Goal: Transaction & Acquisition: Purchase product/service

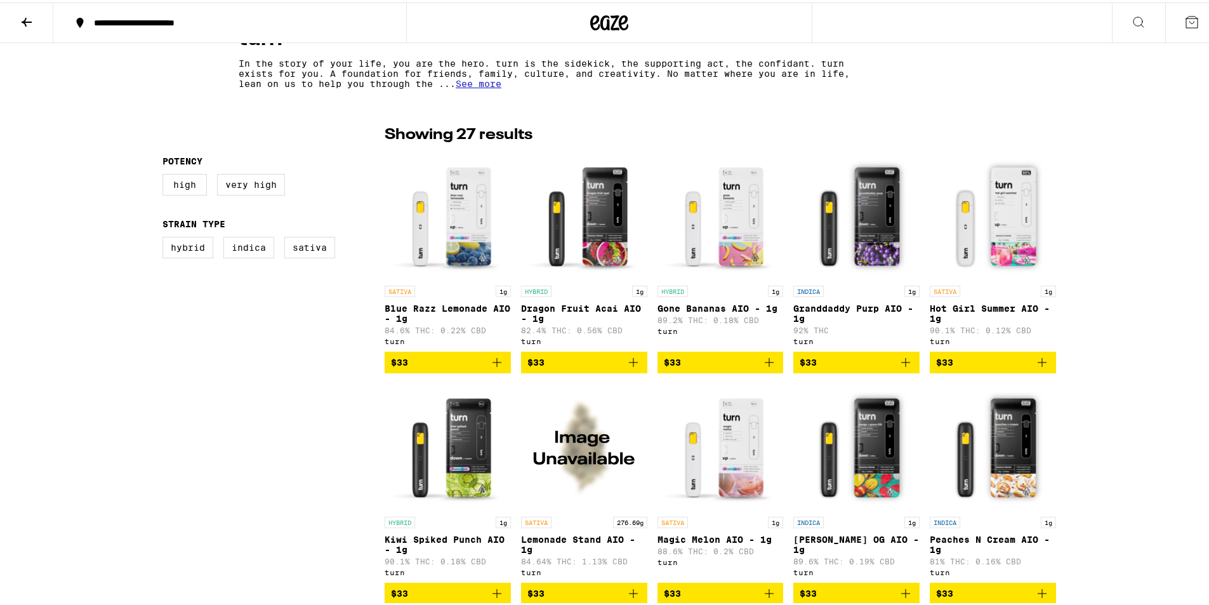
scroll to position [254, 0]
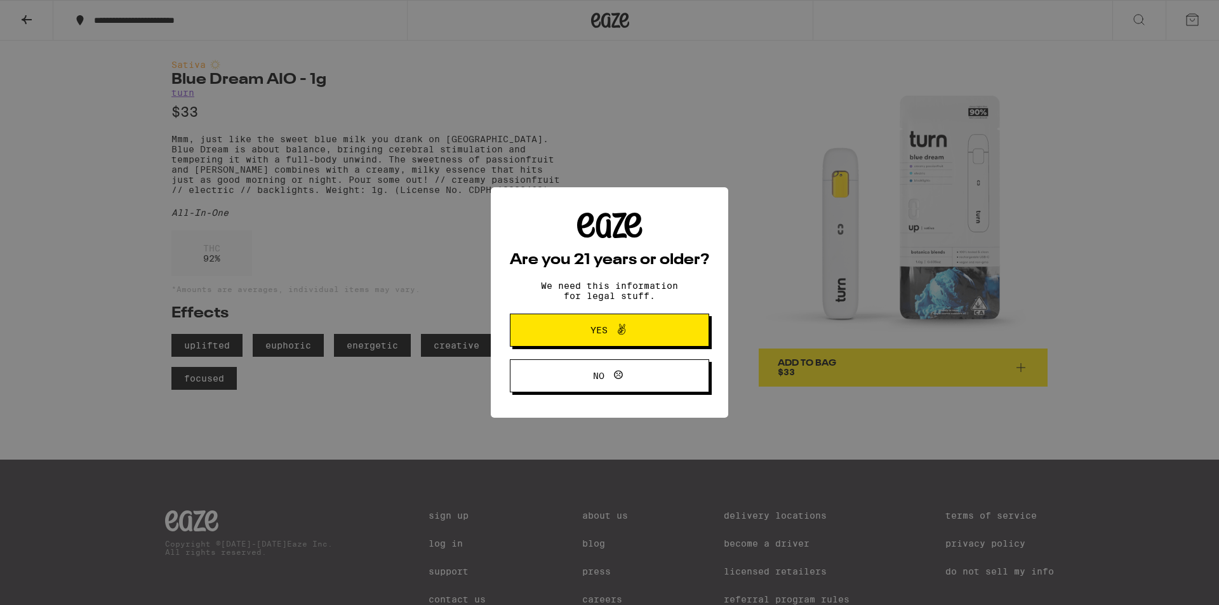
click at [648, 332] on span "Yes" at bounding box center [609, 330] width 96 height 17
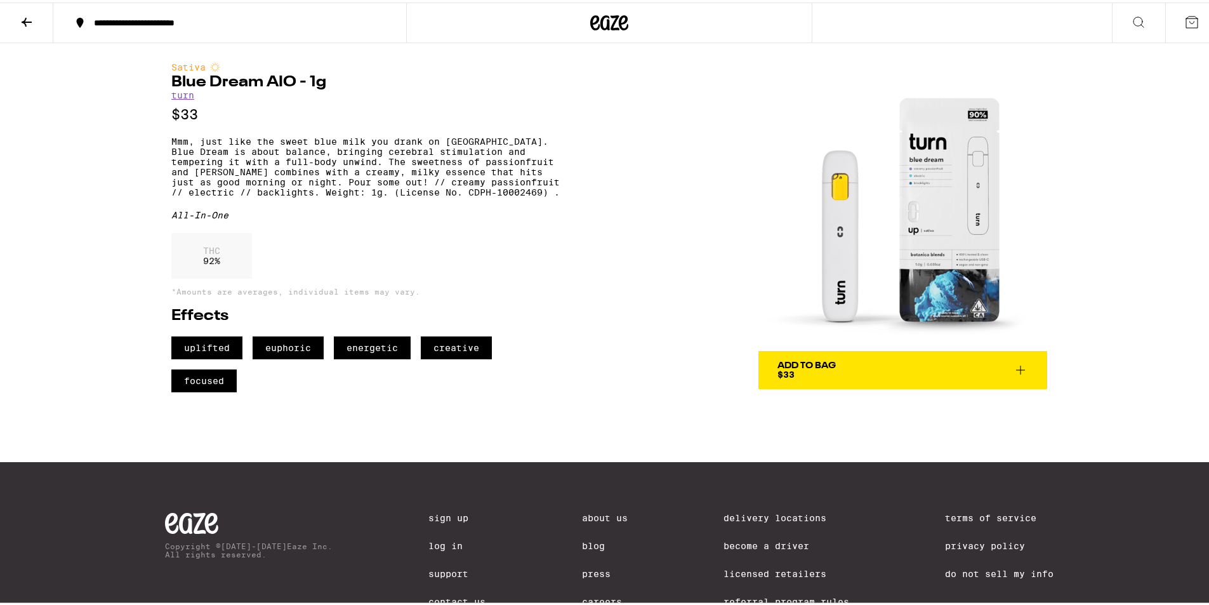
click at [864, 375] on span "Add To Bag $33" at bounding box center [903, 368] width 251 height 18
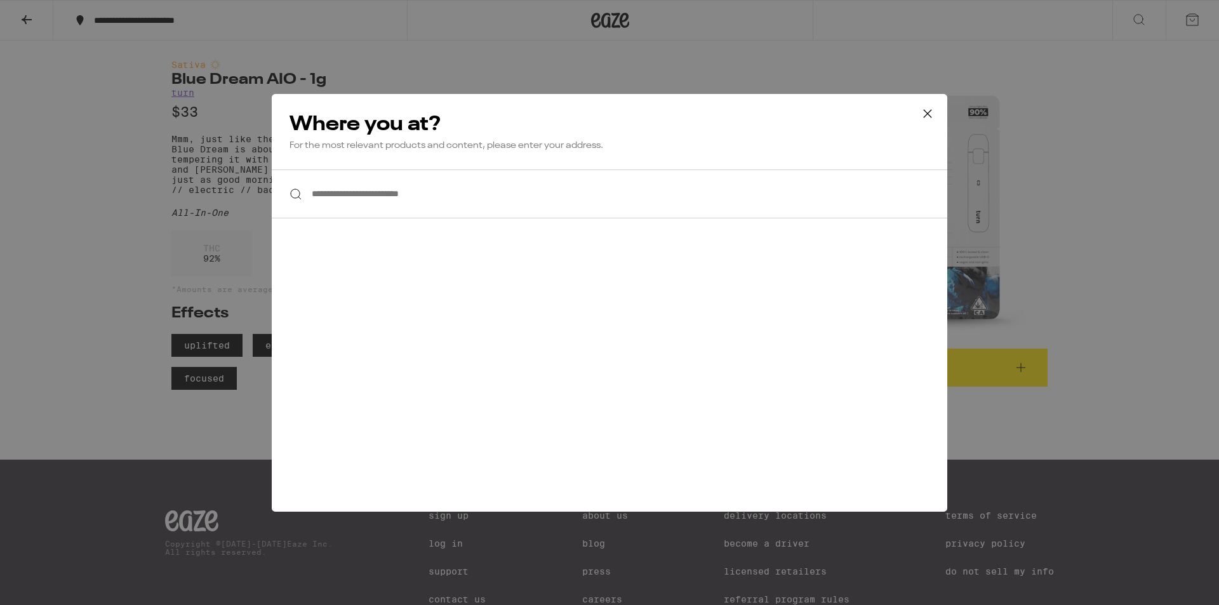
click at [302, 200] on div at bounding box center [609, 193] width 675 height 49
click at [293, 194] on div at bounding box center [609, 193] width 675 height 49
click at [296, 194] on div at bounding box center [609, 193] width 675 height 49
click at [296, 195] on div at bounding box center [609, 193] width 675 height 49
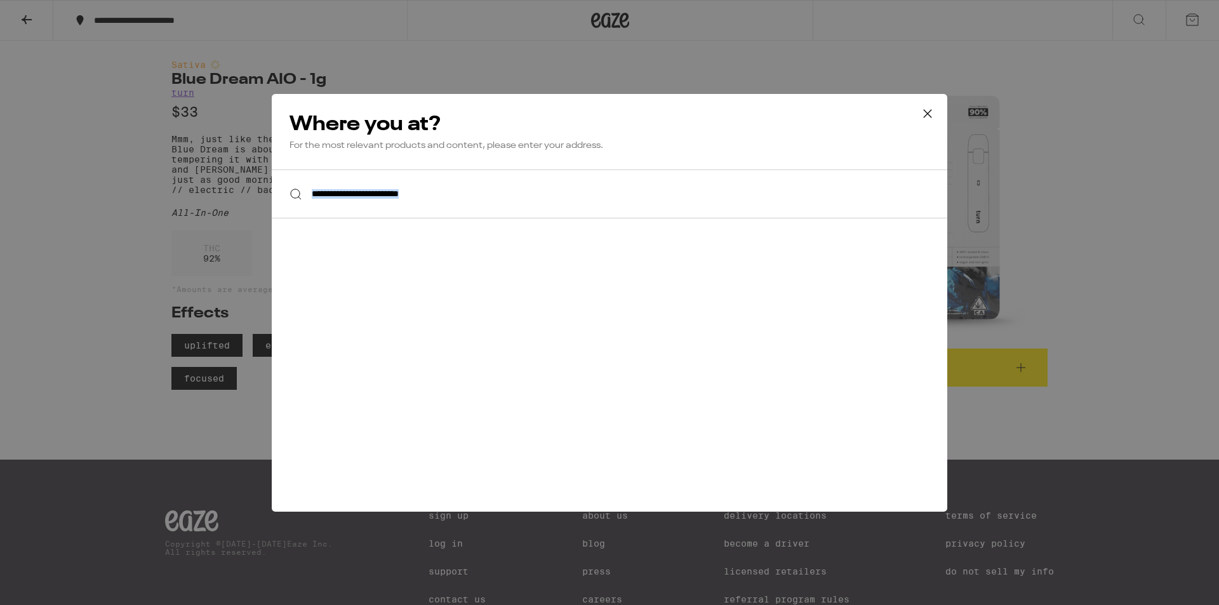
click at [298, 196] on div at bounding box center [609, 193] width 675 height 49
click at [390, 213] on input "**********" at bounding box center [609, 193] width 675 height 49
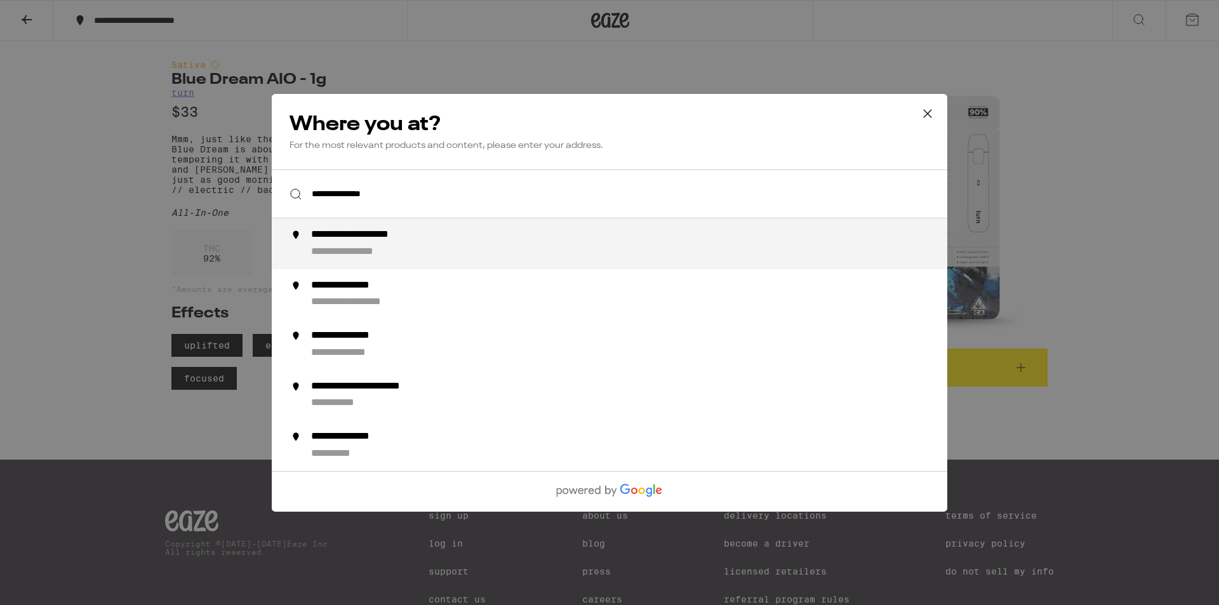
click at [473, 248] on div "**********" at bounding box center [634, 244] width 647 height 30
type input "**********"
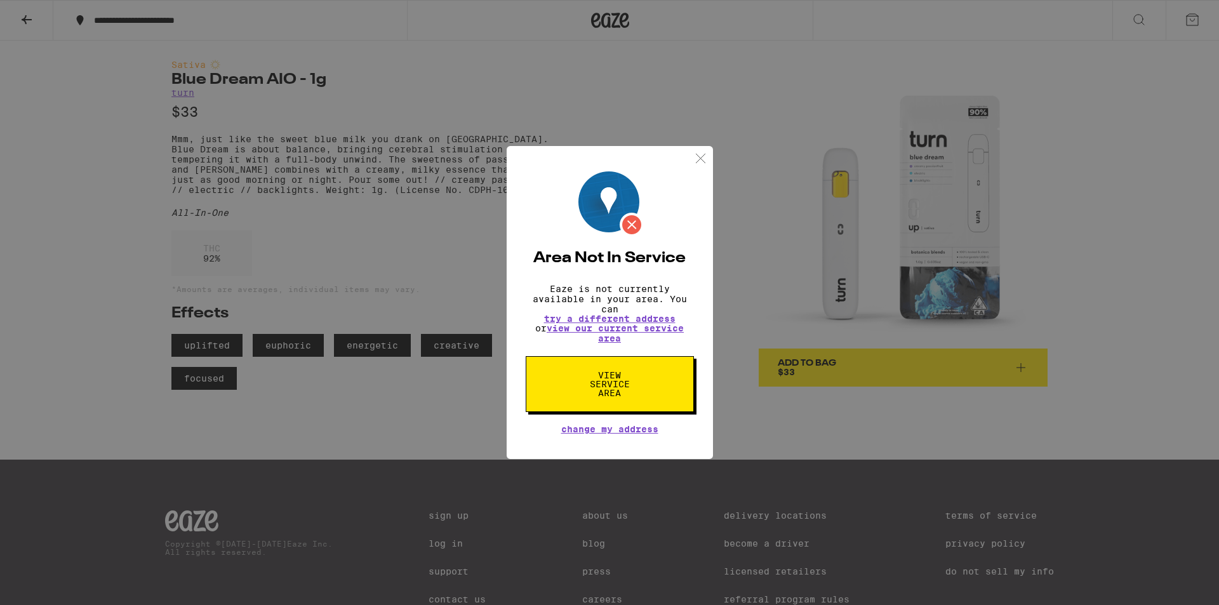
click at [590, 387] on span "View Service Area" at bounding box center [609, 384] width 65 height 27
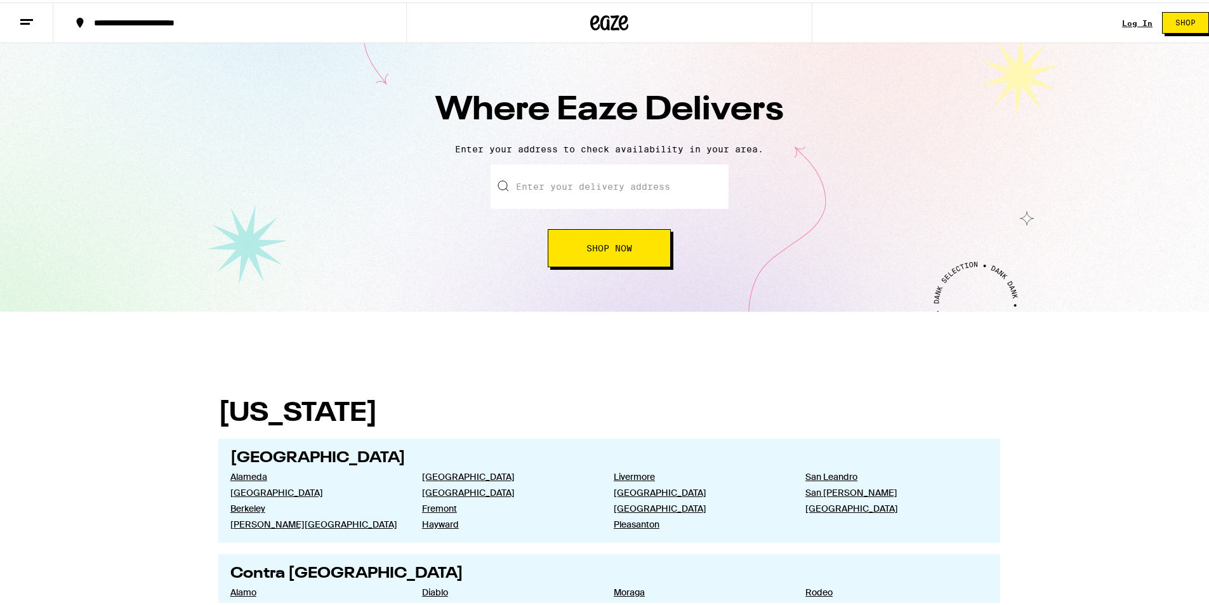
click at [571, 184] on input "text" at bounding box center [610, 184] width 238 height 44
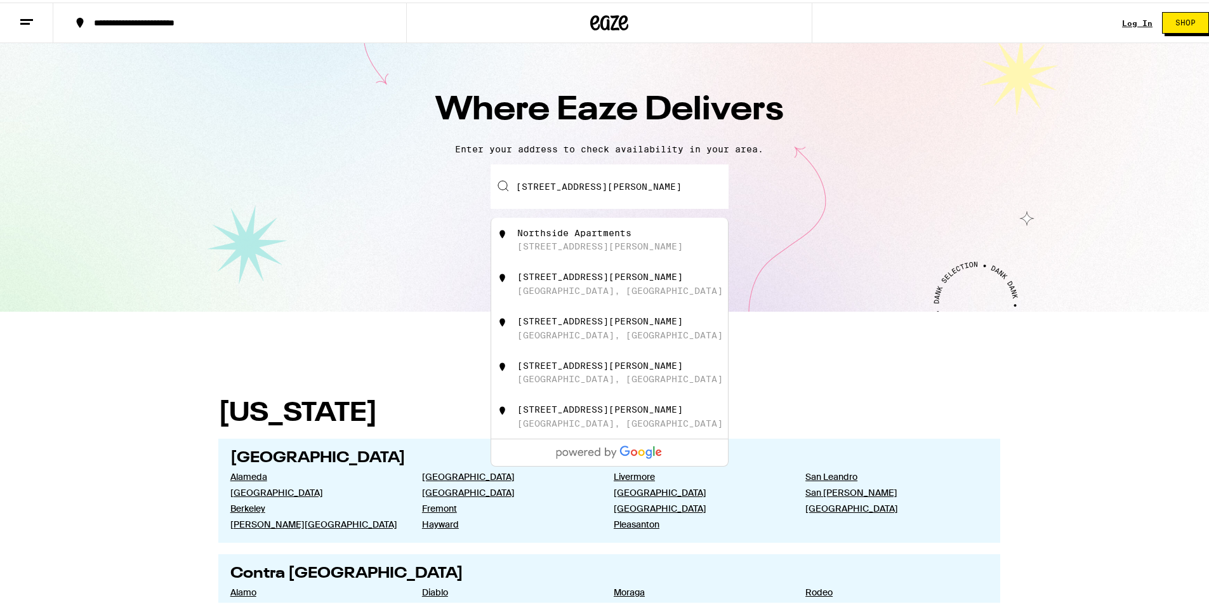
click at [658, 292] on div "[STREET_ADDRESS][PERSON_NAME]" at bounding box center [630, 281] width 227 height 24
type input "[STREET_ADDRESS][PERSON_NAME]"
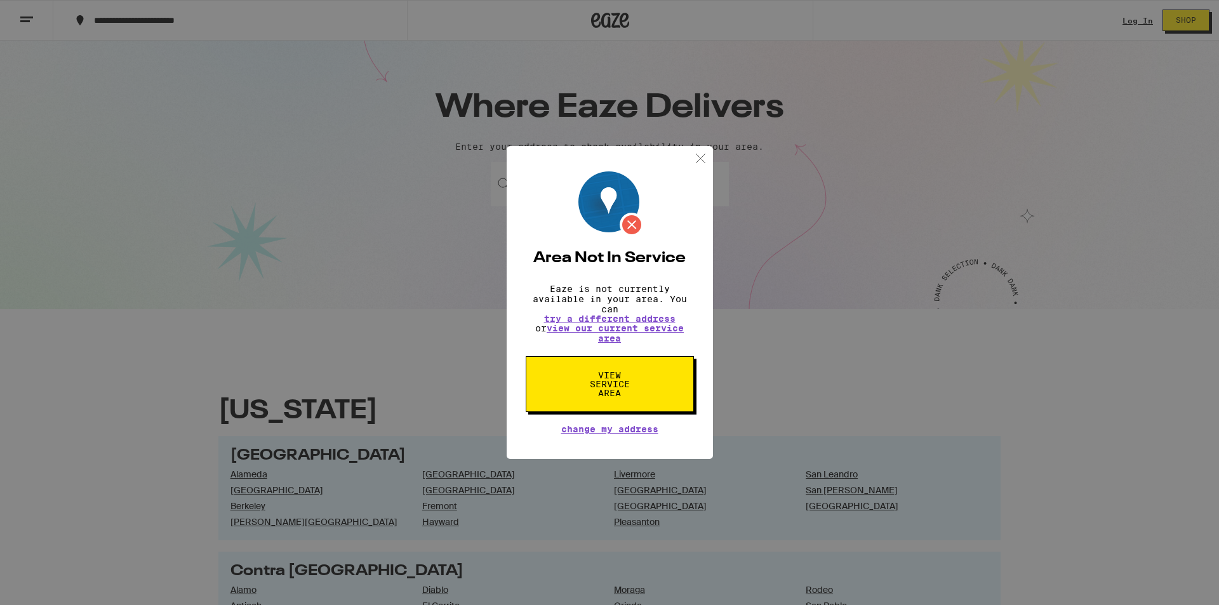
click at [629, 392] on span "View Service Area" at bounding box center [609, 384] width 65 height 27
click at [160, 424] on div "Area Not In Service Eaze is not currently available in your area. You can try a…" at bounding box center [609, 302] width 1219 height 605
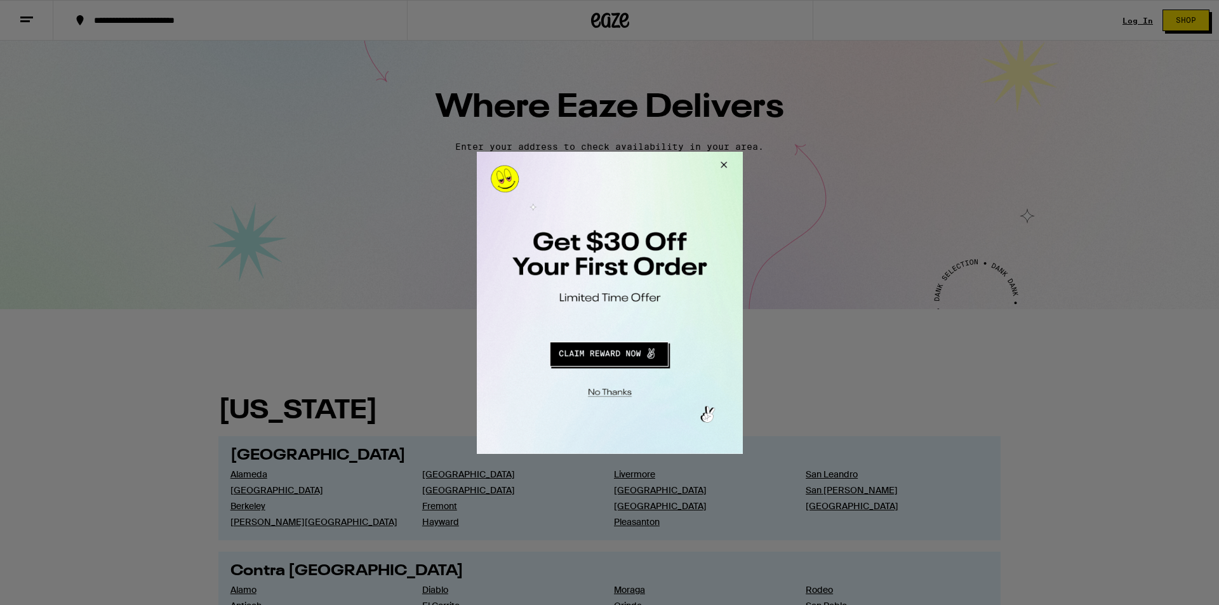
drag, startPoint x: 417, startPoint y: 0, endPoint x: 299, endPoint y: 39, distance: 124.3
